Goal: Task Accomplishment & Management: Use online tool/utility

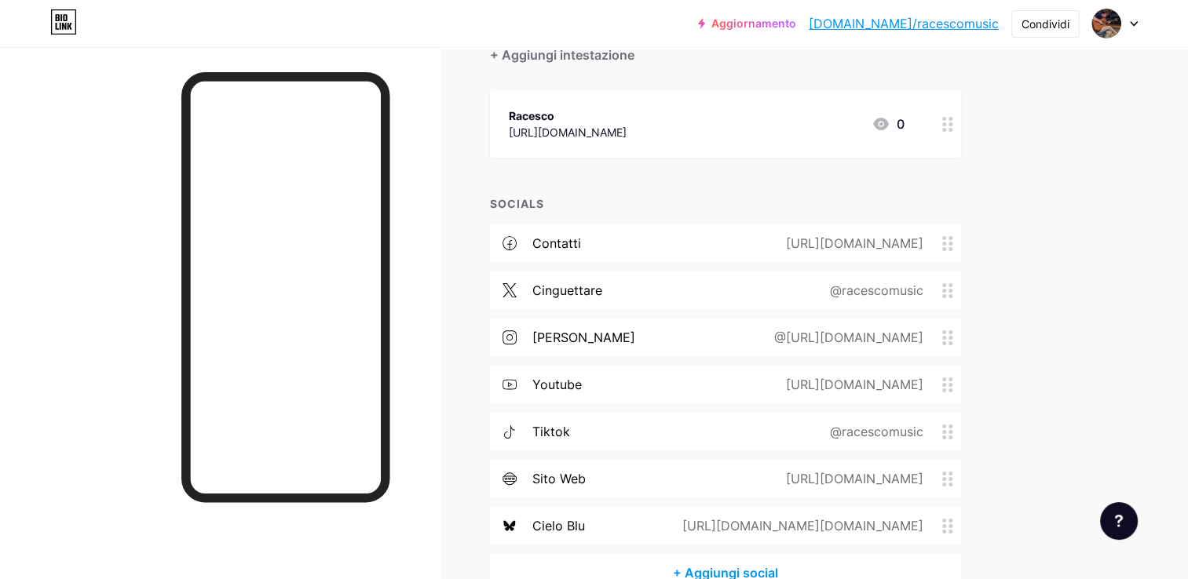
scroll to position [236, 0]
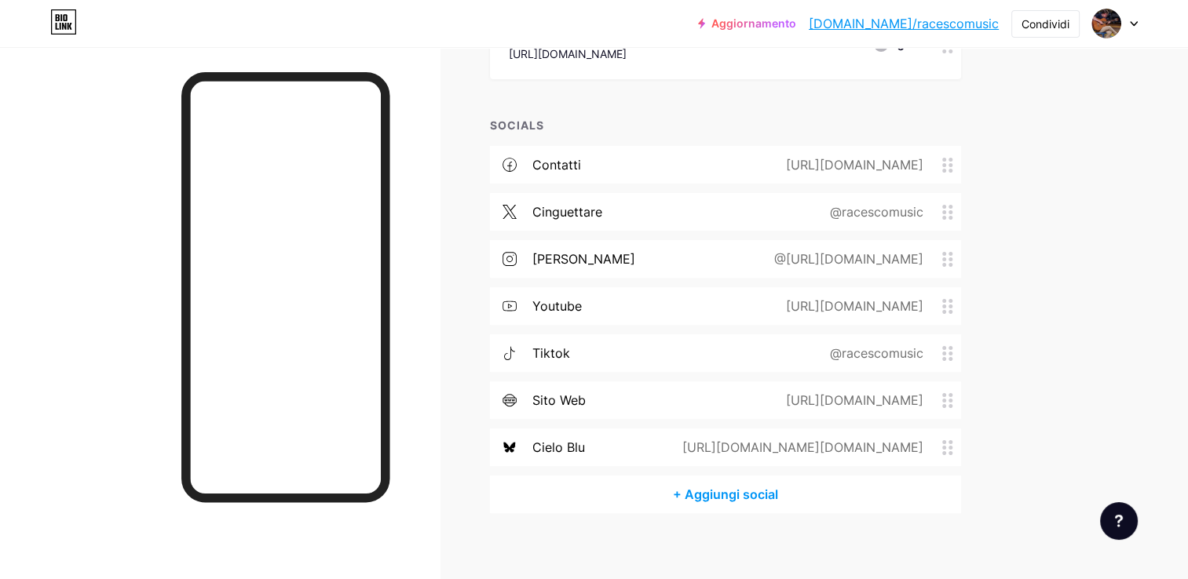
click at [827, 166] on div "[URL][DOMAIN_NAME]" at bounding box center [851, 164] width 181 height 19
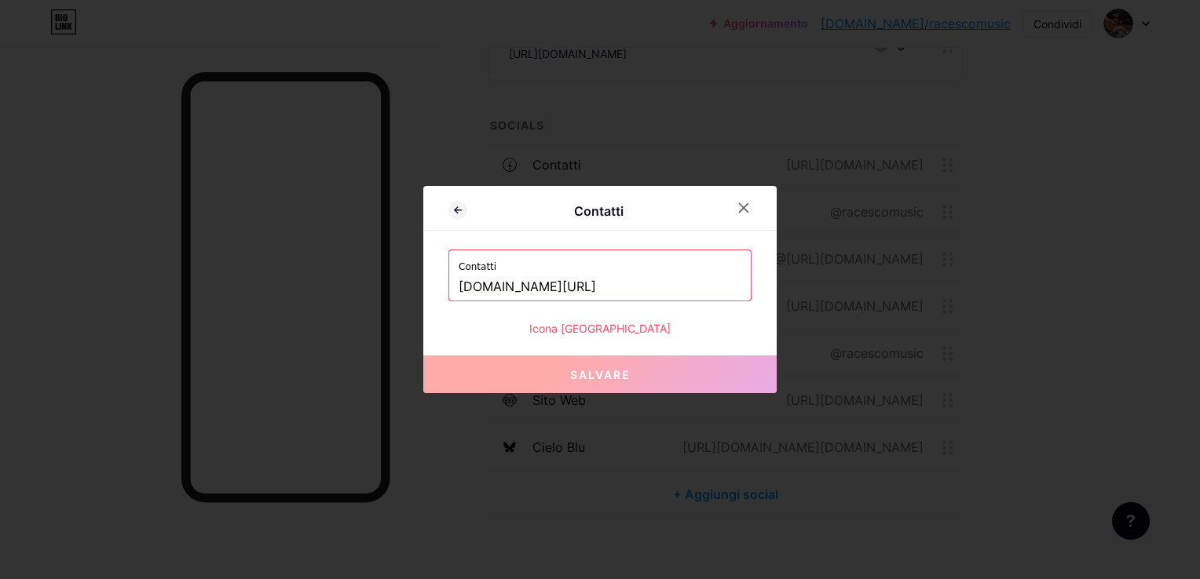
click at [579, 280] on input "[DOMAIN_NAME][URL]" at bounding box center [600, 287] width 283 height 27
click at [1064, 247] on div at bounding box center [600, 289] width 1200 height 579
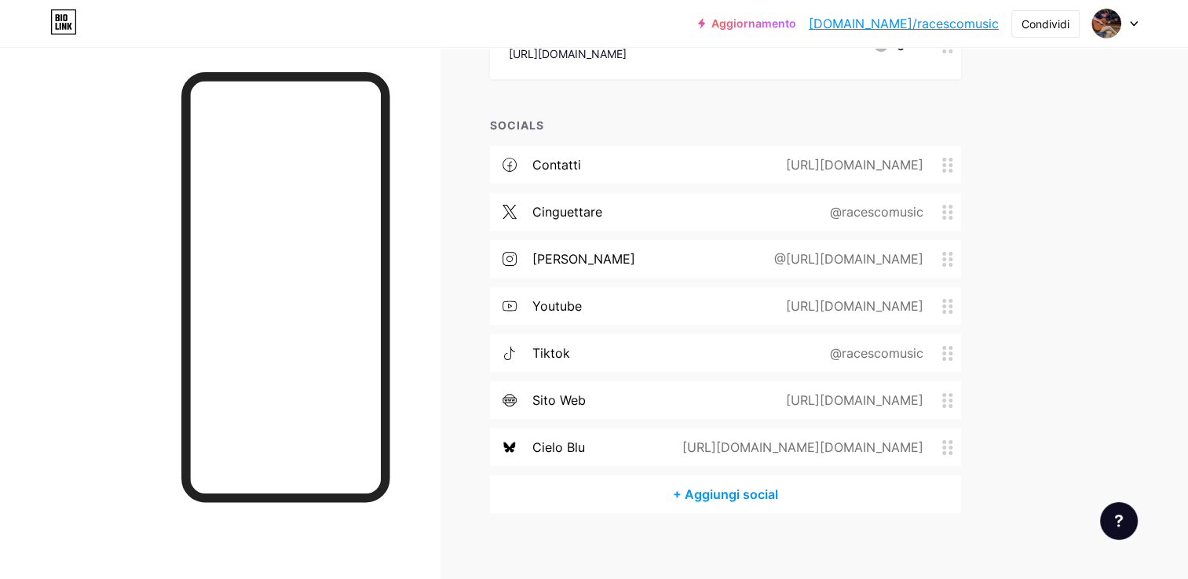
click at [861, 209] on div "@racescomusic" at bounding box center [873, 212] width 137 height 19
click at [838, 210] on div "@racescomusic" at bounding box center [873, 212] width 137 height 19
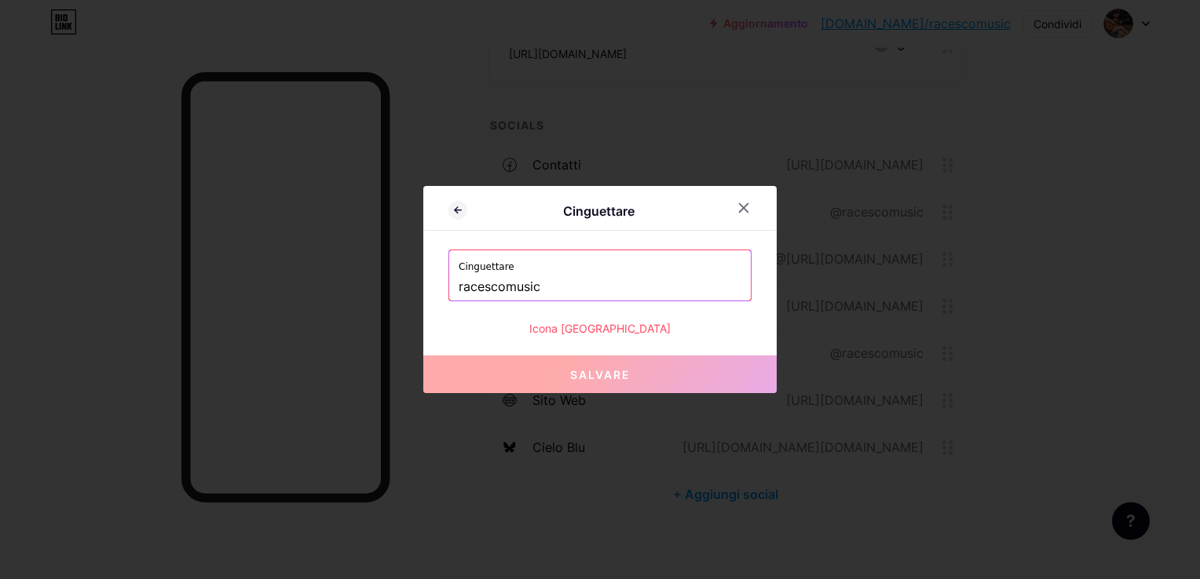
click at [513, 290] on input "racescomusic" at bounding box center [600, 287] width 283 height 27
click at [1043, 278] on div at bounding box center [600, 289] width 1200 height 579
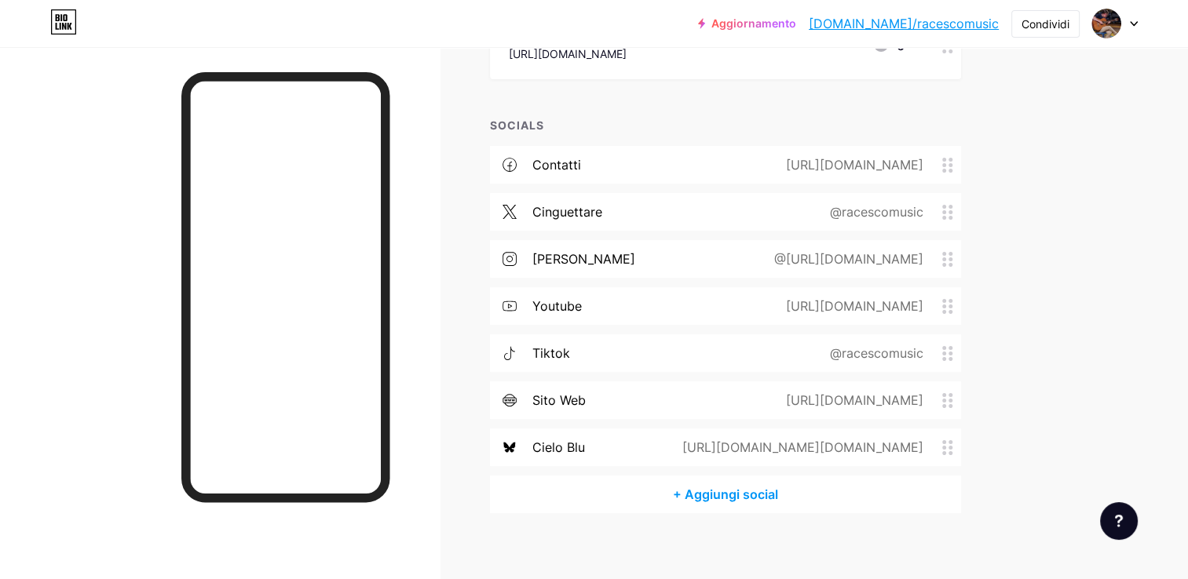
click at [761, 302] on div "[URL][DOMAIN_NAME]" at bounding box center [851, 306] width 181 height 19
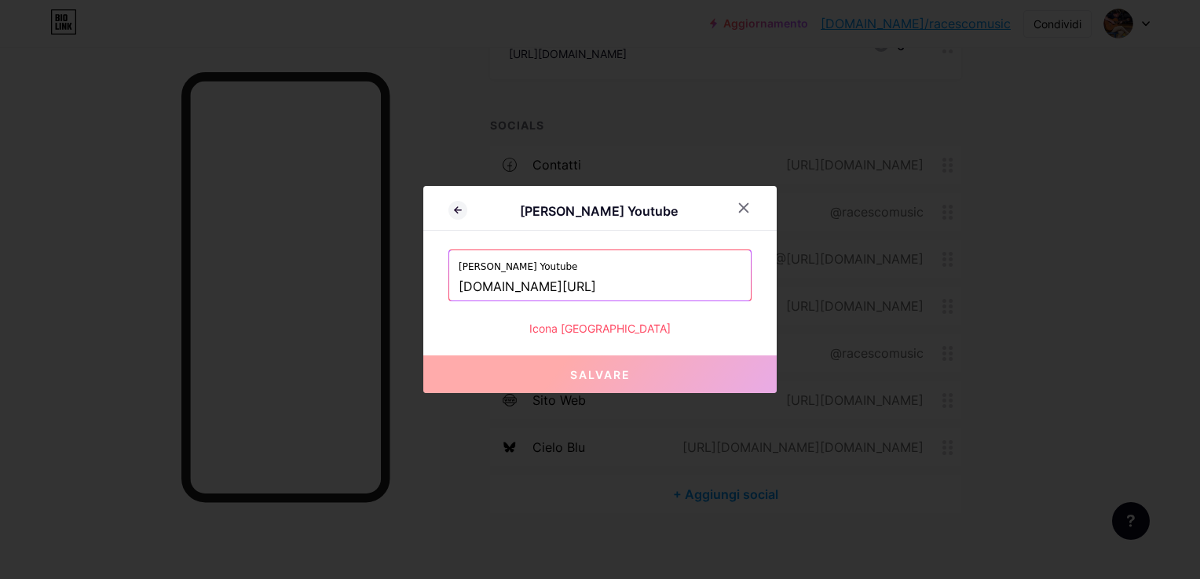
click at [583, 290] on input "[DOMAIN_NAME][URL]" at bounding box center [600, 287] width 283 height 27
click at [974, 261] on div at bounding box center [600, 289] width 1200 height 579
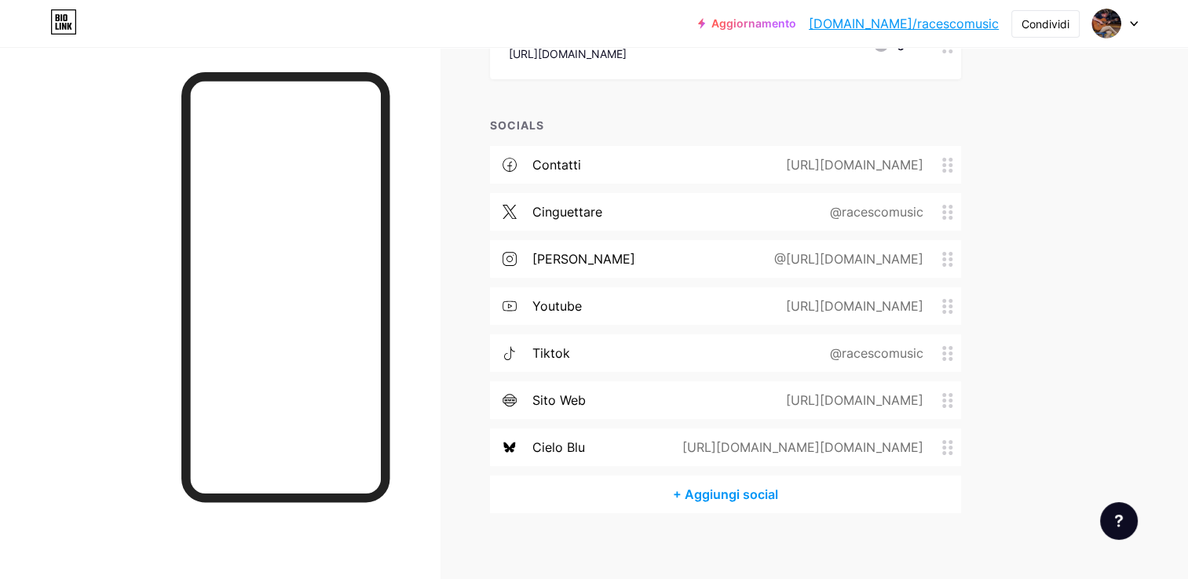
click at [551, 349] on div "tiktok" at bounding box center [551, 353] width 38 height 19
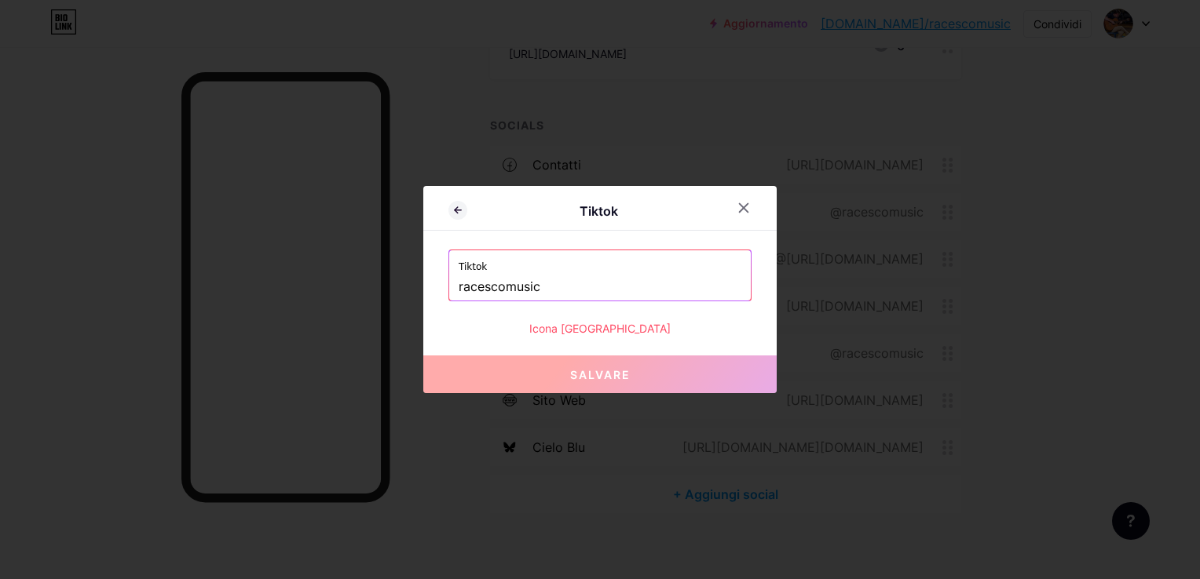
click at [1074, 256] on div at bounding box center [600, 289] width 1200 height 579
